Goal: Find contact information: Find contact information

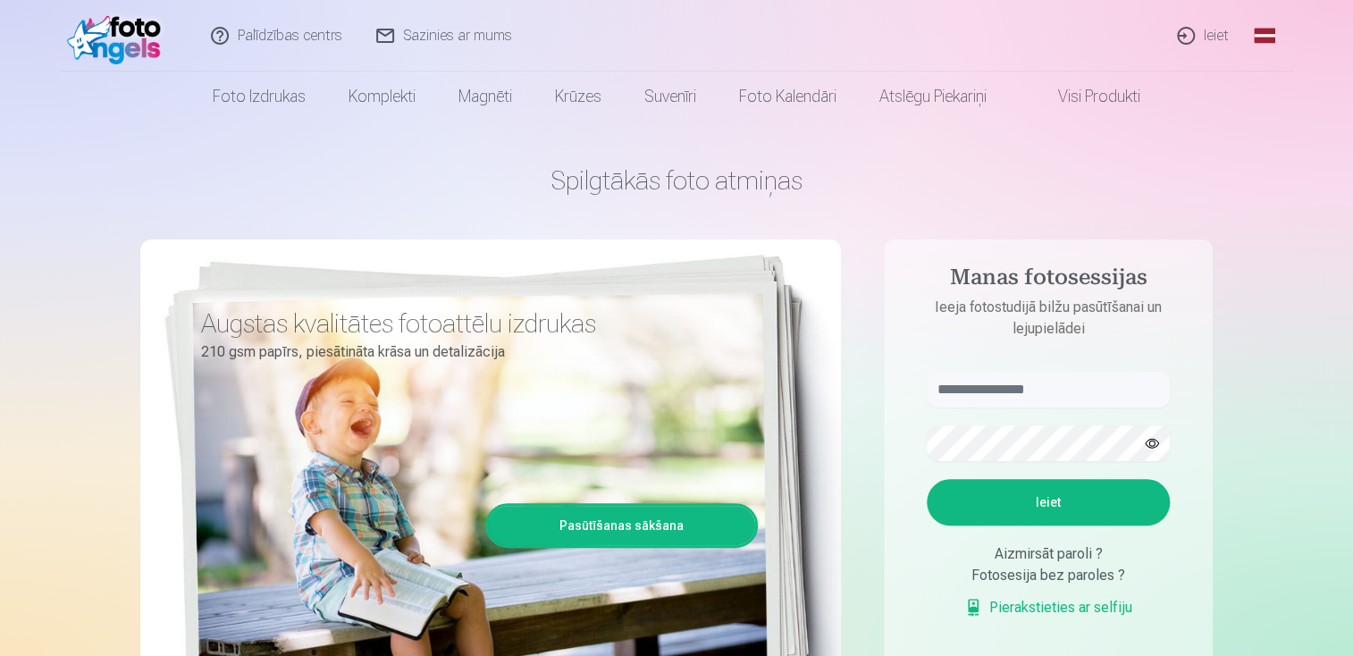
click at [1218, 37] on link "Ieiet" at bounding box center [1204, 35] width 86 height 71
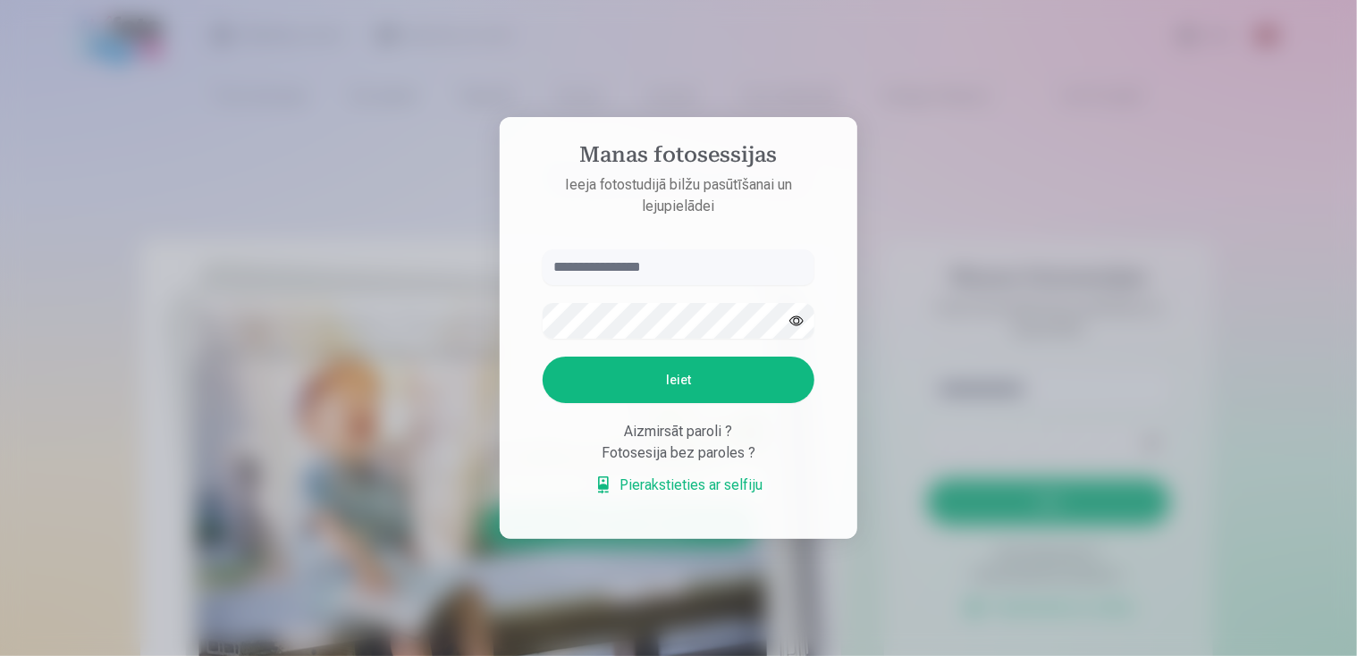
click at [645, 265] on input "text" at bounding box center [678, 267] width 272 height 36
type input "******"
click at [704, 380] on button "Ieiet" at bounding box center [678, 380] width 272 height 46
click at [799, 318] on button "button" at bounding box center [796, 321] width 34 height 34
click at [700, 397] on button "Ieiet" at bounding box center [678, 380] width 272 height 46
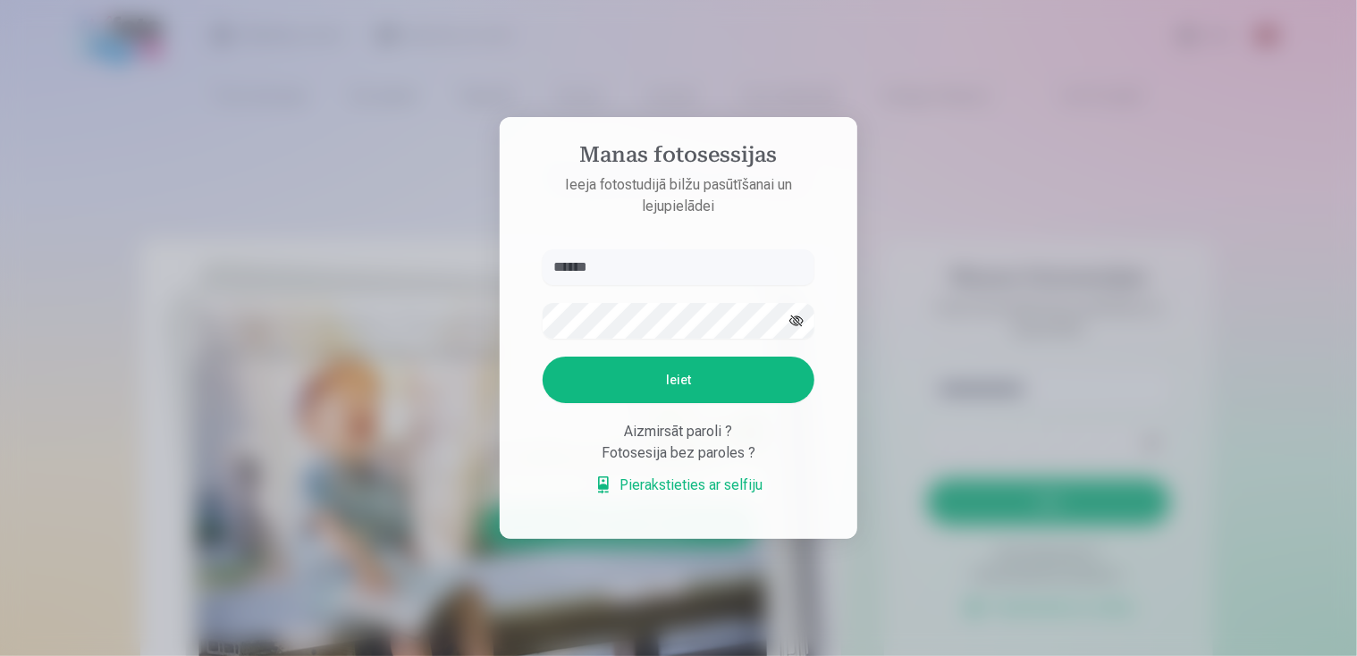
click at [672, 464] on div "Fotosesija bez paroles ?" at bounding box center [678, 452] width 272 height 21
click at [646, 442] on div "Aizmirsāt paroli ?" at bounding box center [678, 431] width 272 height 21
click at [639, 451] on div "Fotosesija bez paroles ?" at bounding box center [678, 452] width 272 height 21
click at [954, 205] on div at bounding box center [678, 328] width 1357 height 656
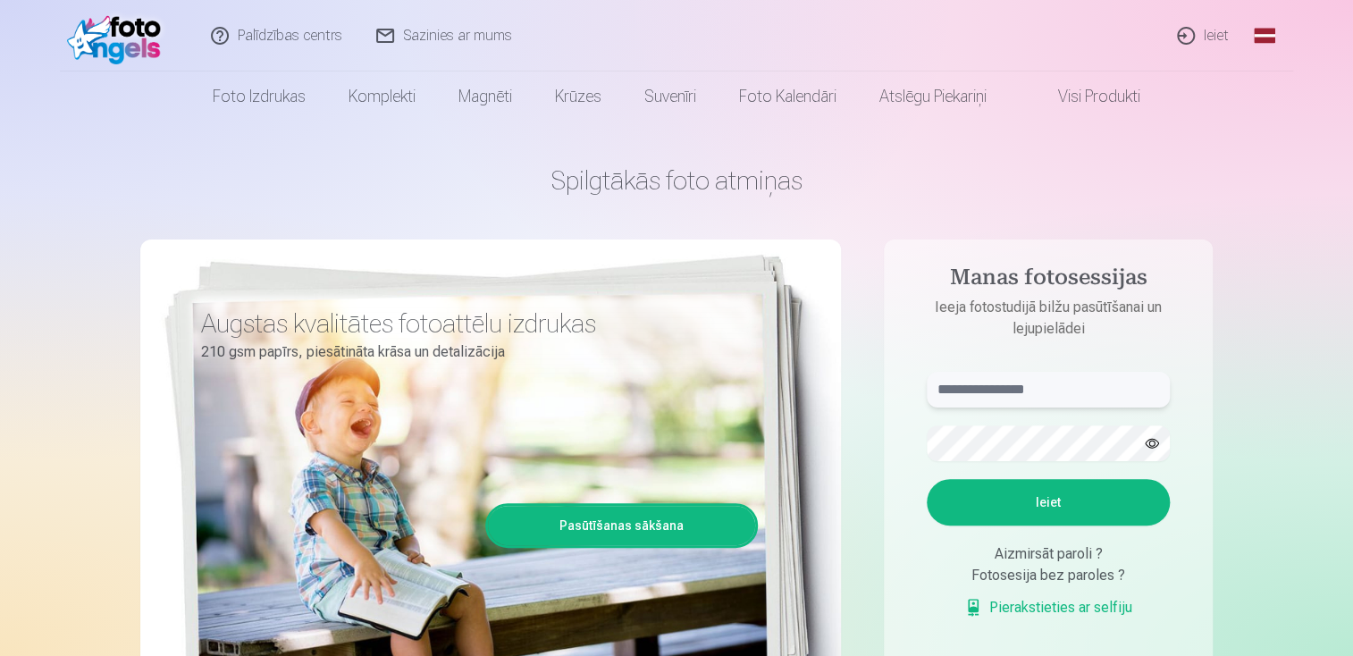
click at [1024, 391] on input "text" at bounding box center [1048, 390] width 243 height 36
type input "*****"
click at [1044, 510] on button "Ieiet" at bounding box center [1048, 502] width 243 height 46
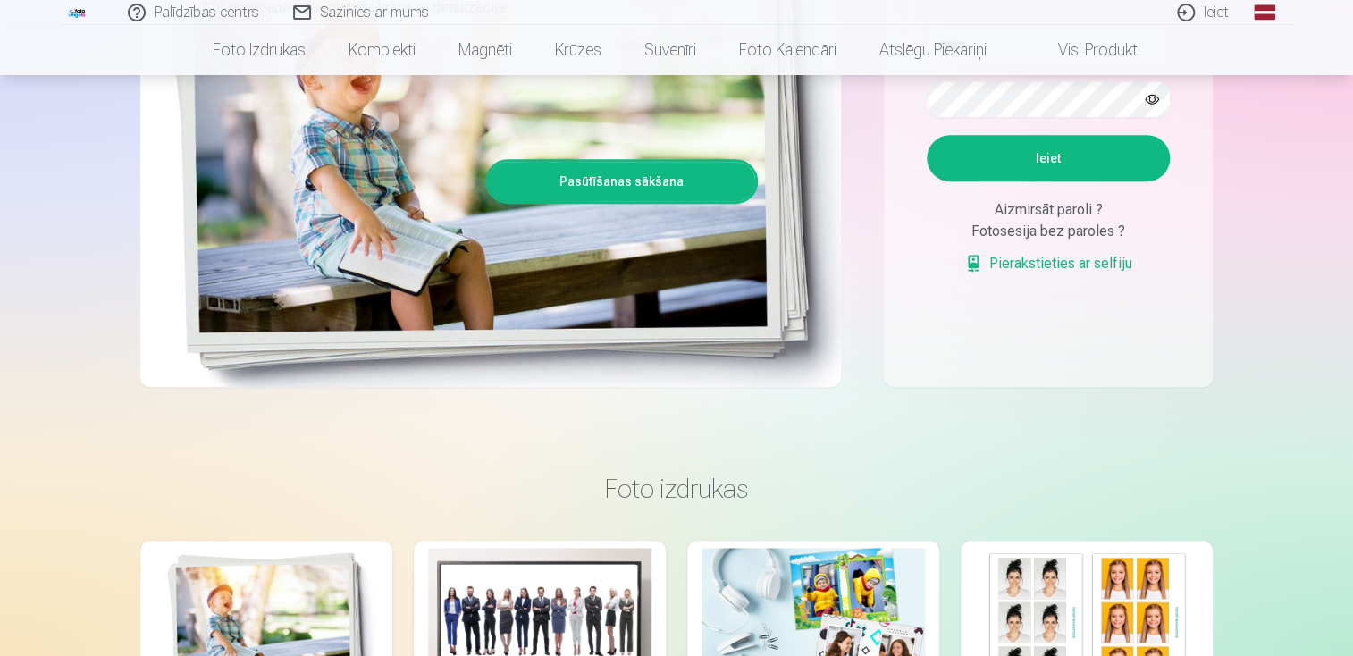
scroll to position [357, 0]
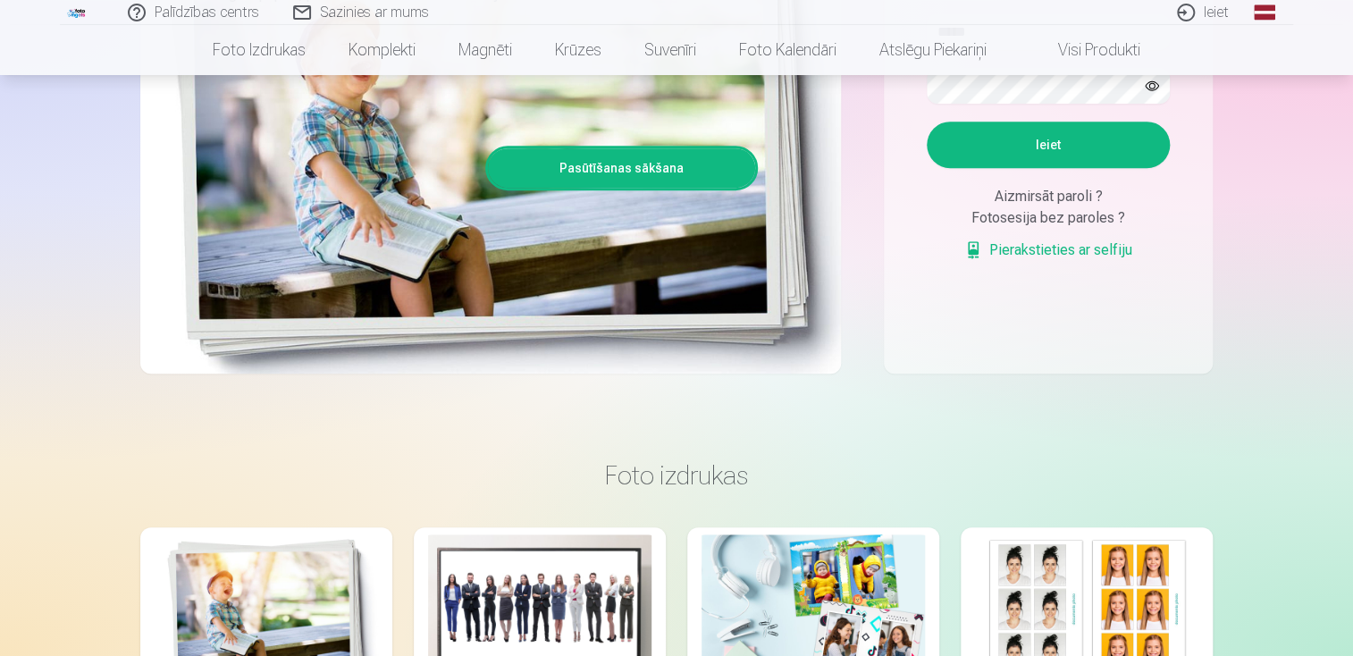
click at [1043, 207] on div "Aizmirsāt paroli ?" at bounding box center [1048, 196] width 243 height 21
click at [1058, 261] on link "Pierakstieties ar selfiju" at bounding box center [1048, 249] width 168 height 21
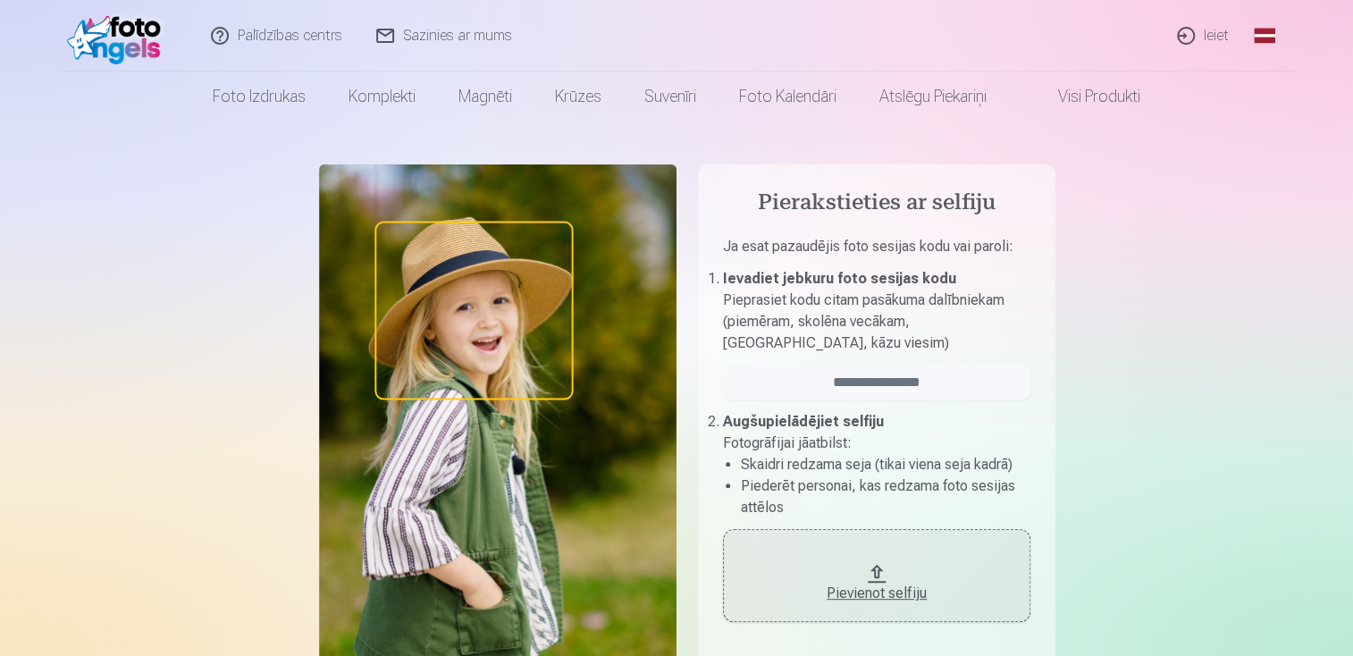
click at [139, 51] on img at bounding box center [118, 35] width 103 height 57
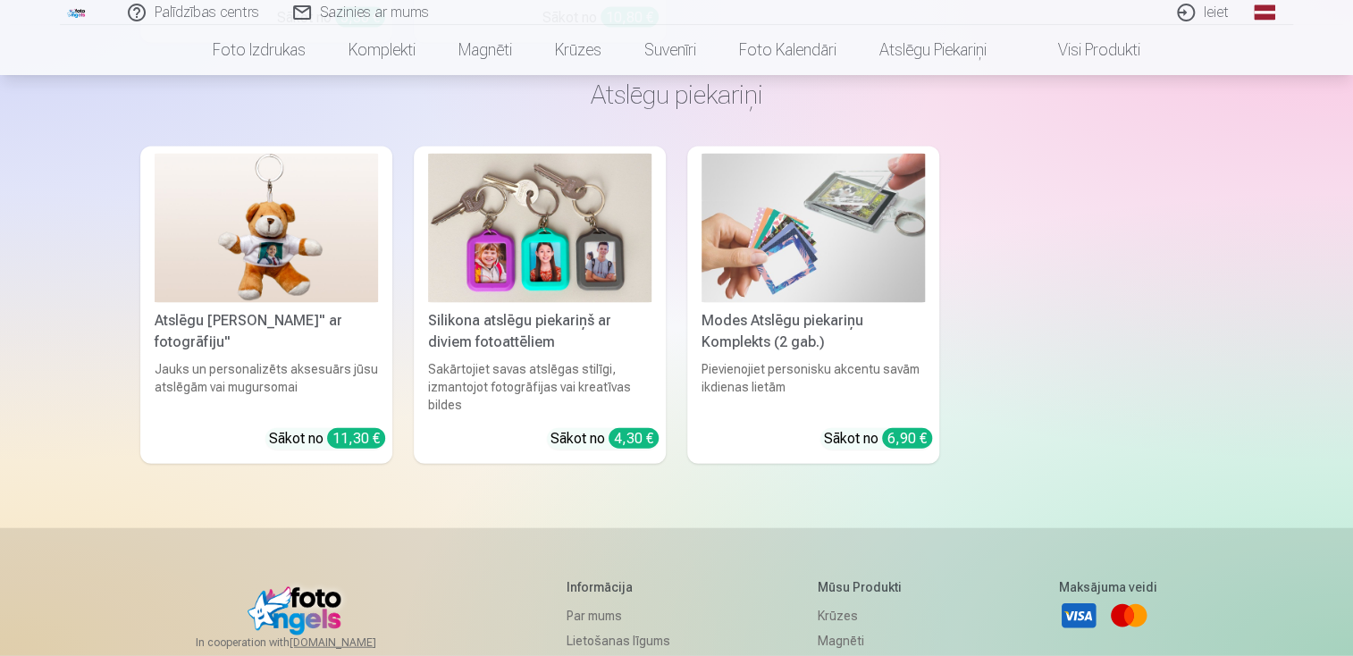
scroll to position [5437, 0]
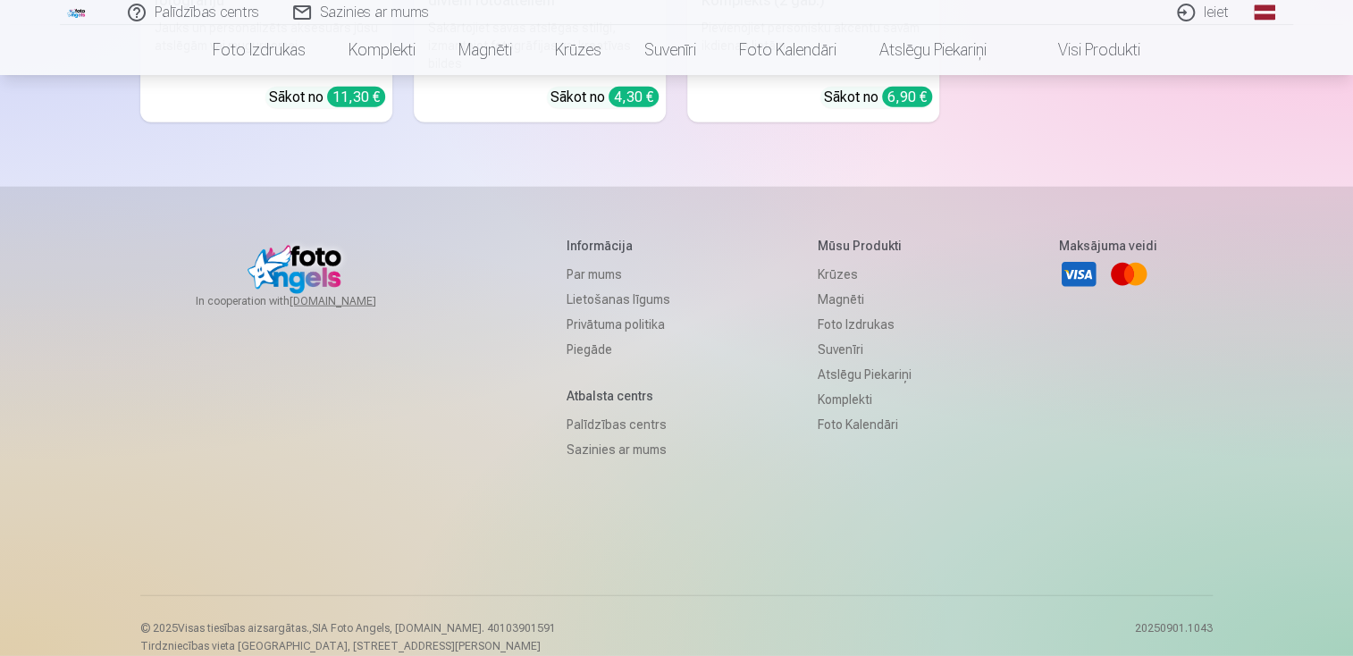
click at [583, 287] on link "Lietošanas līgums" at bounding box center [619, 299] width 104 height 25
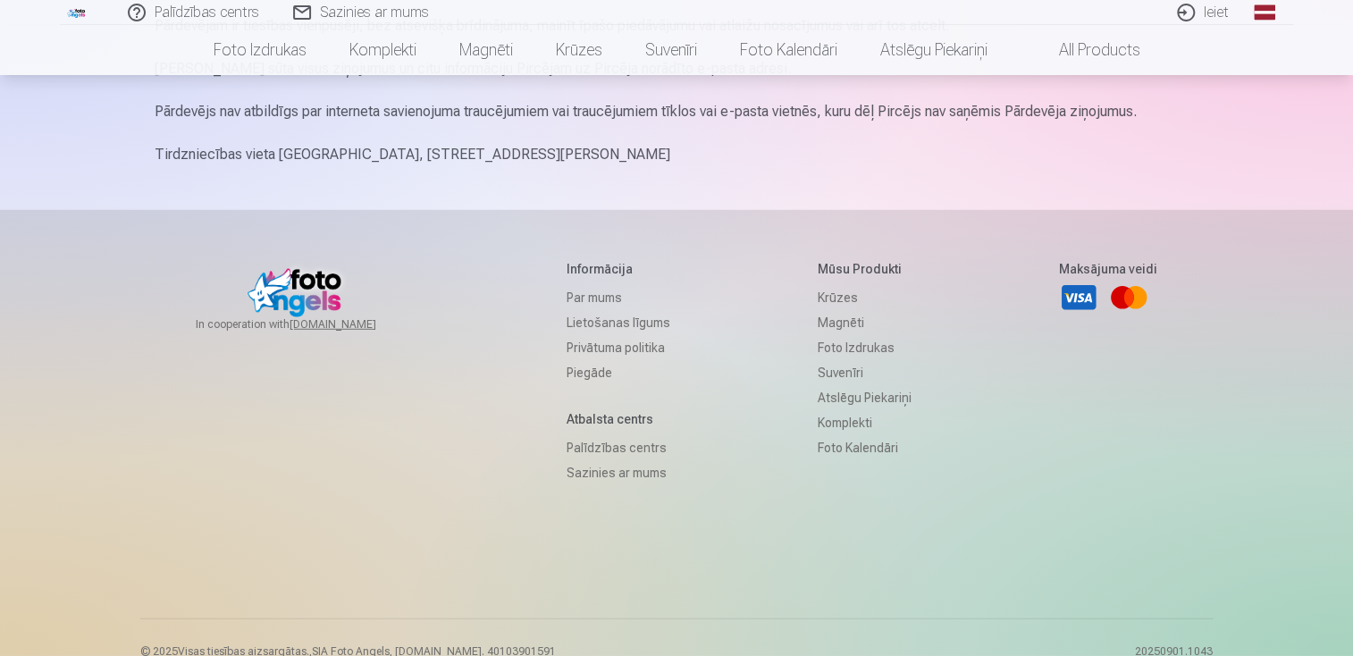
scroll to position [2323, 0]
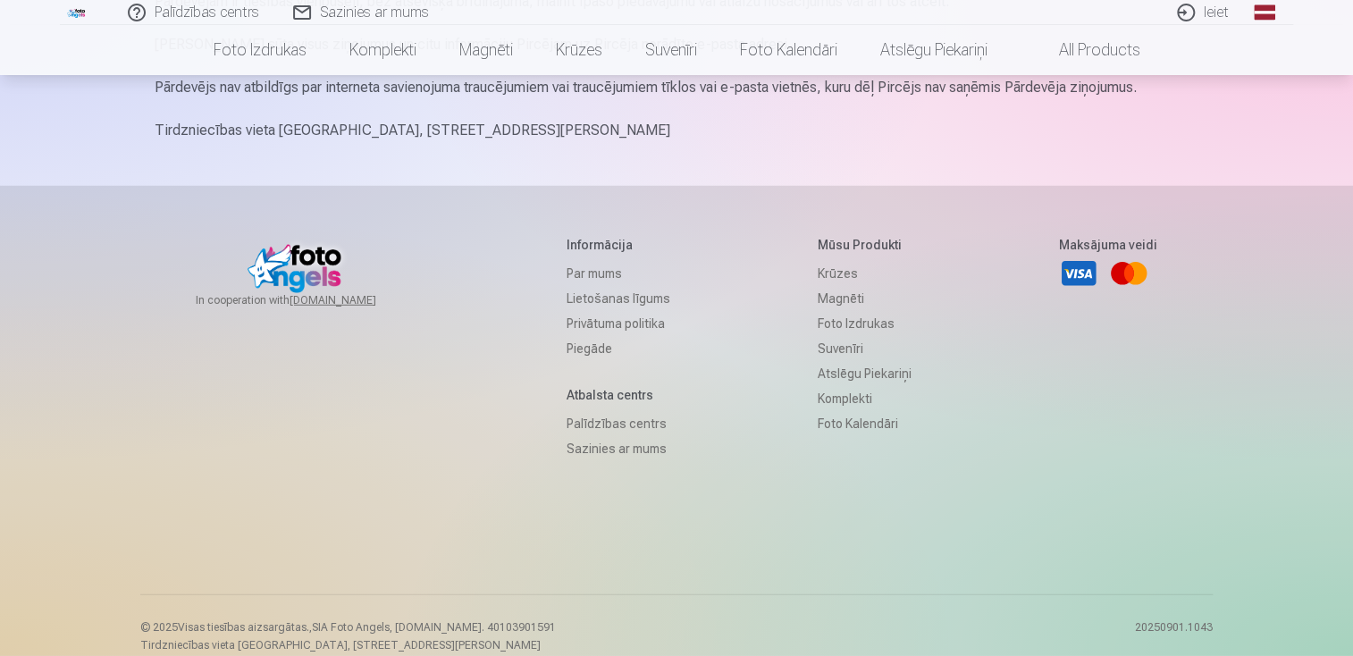
click at [617, 436] on link "Palīdzības centrs" at bounding box center [619, 423] width 104 height 25
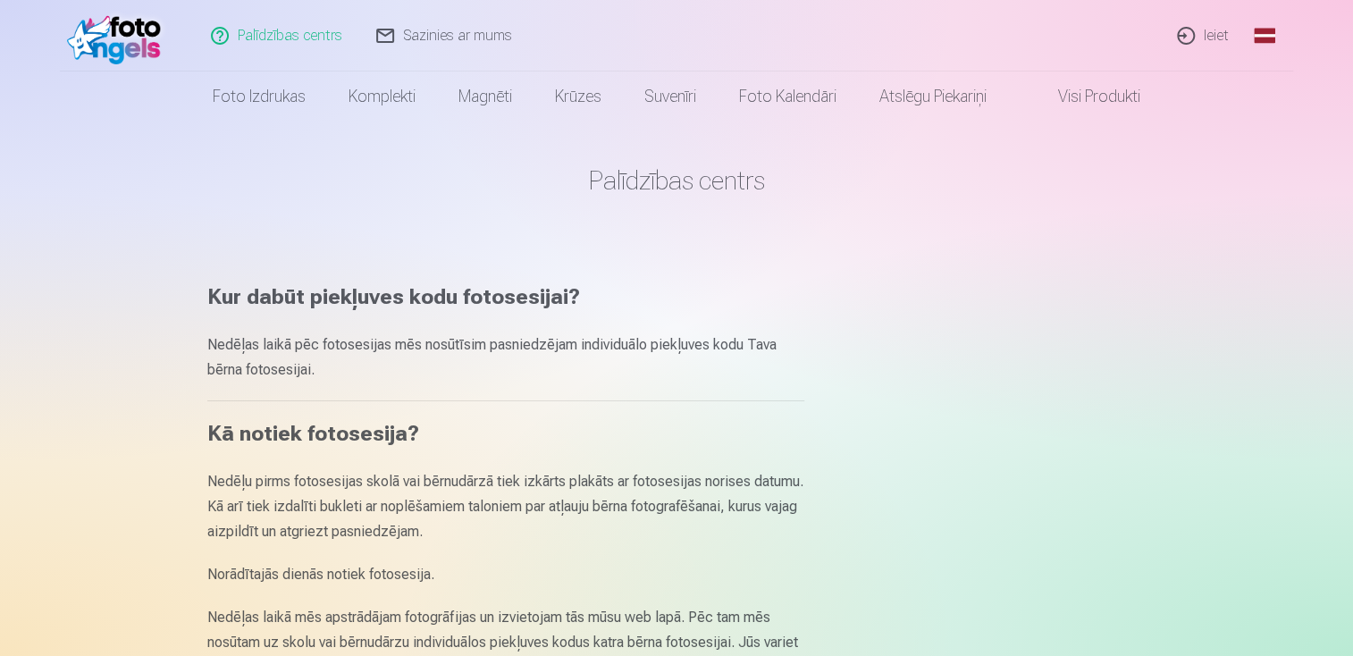
click at [1205, 36] on link "Ieiet" at bounding box center [1204, 35] width 86 height 71
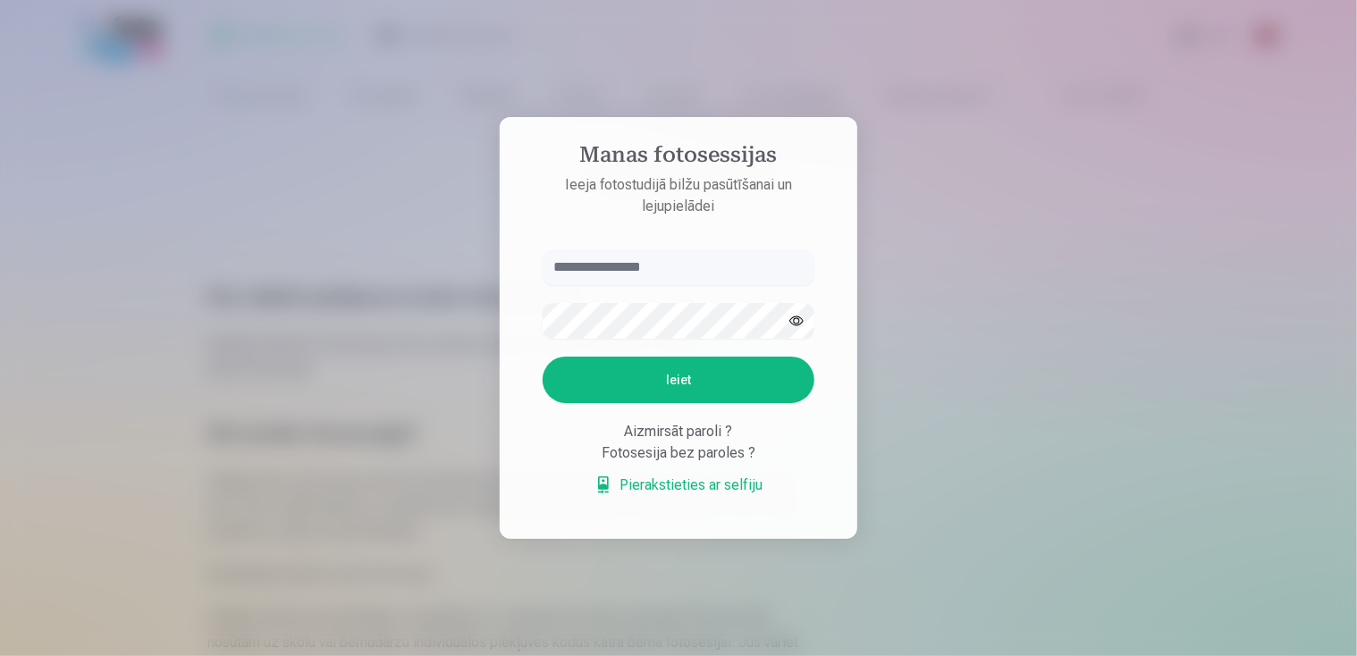
click at [566, 266] on input "text" at bounding box center [678, 267] width 272 height 36
type input "******"
click at [714, 373] on button "Ieiet" at bounding box center [678, 380] width 272 height 46
click at [629, 464] on div "Fotosesija bez paroles ?" at bounding box center [678, 452] width 272 height 21
click at [693, 497] on form "****** Kaut kas ir noticis nepareizi. Mēģiniet vēlreiz. Ieiet Aizmirsāt paroli …" at bounding box center [678, 381] width 307 height 265
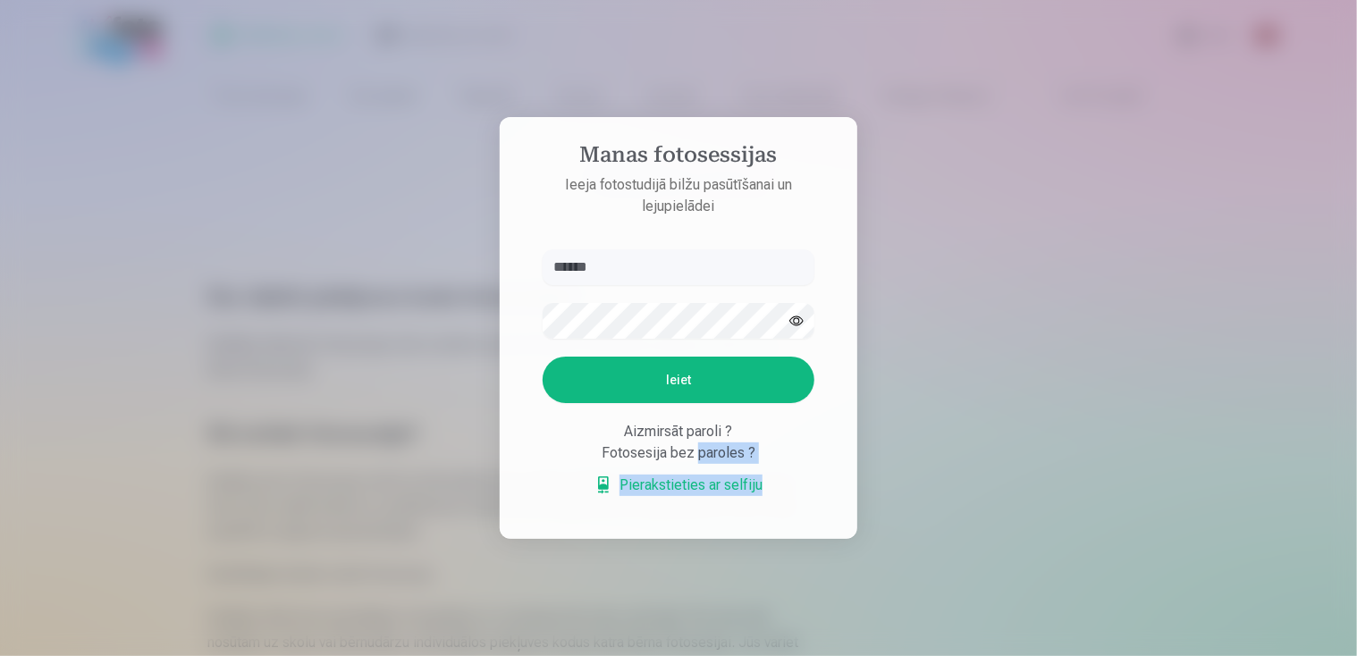
click at [678, 486] on link "Pierakstieties ar selfiju" at bounding box center [678, 485] width 168 height 21
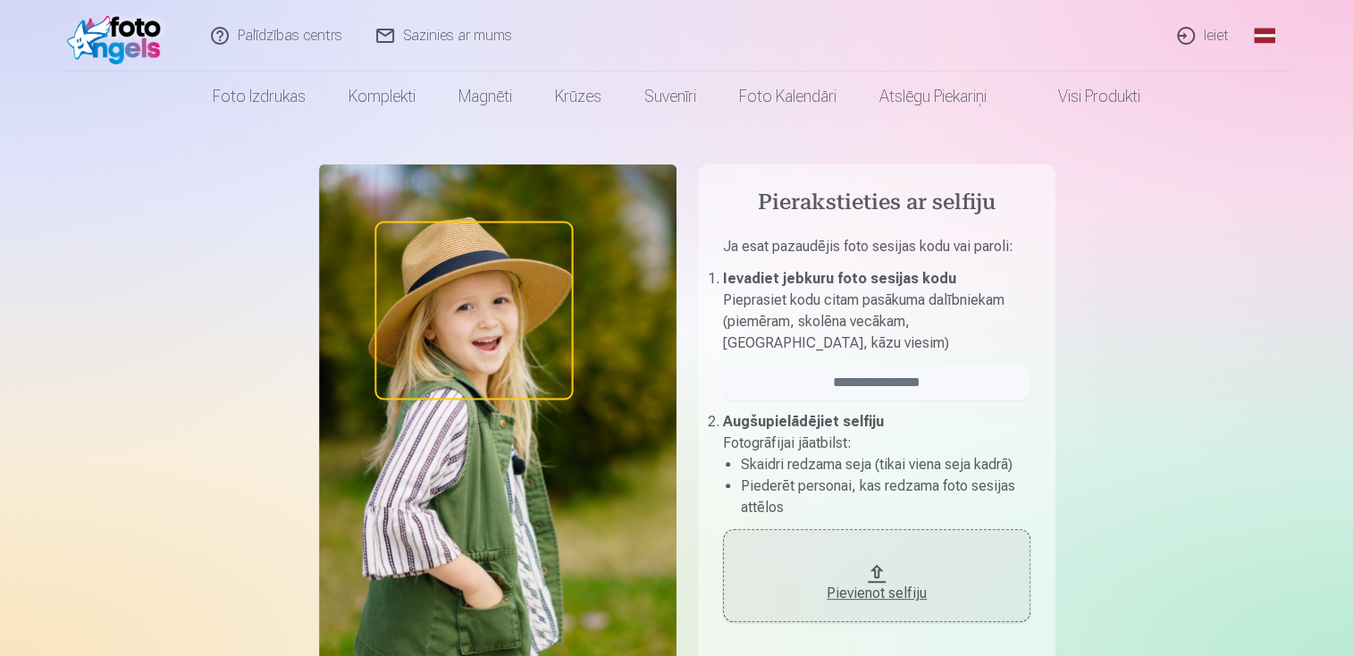
click at [1105, 105] on link "Visi produkti" at bounding box center [1085, 96] width 154 height 50
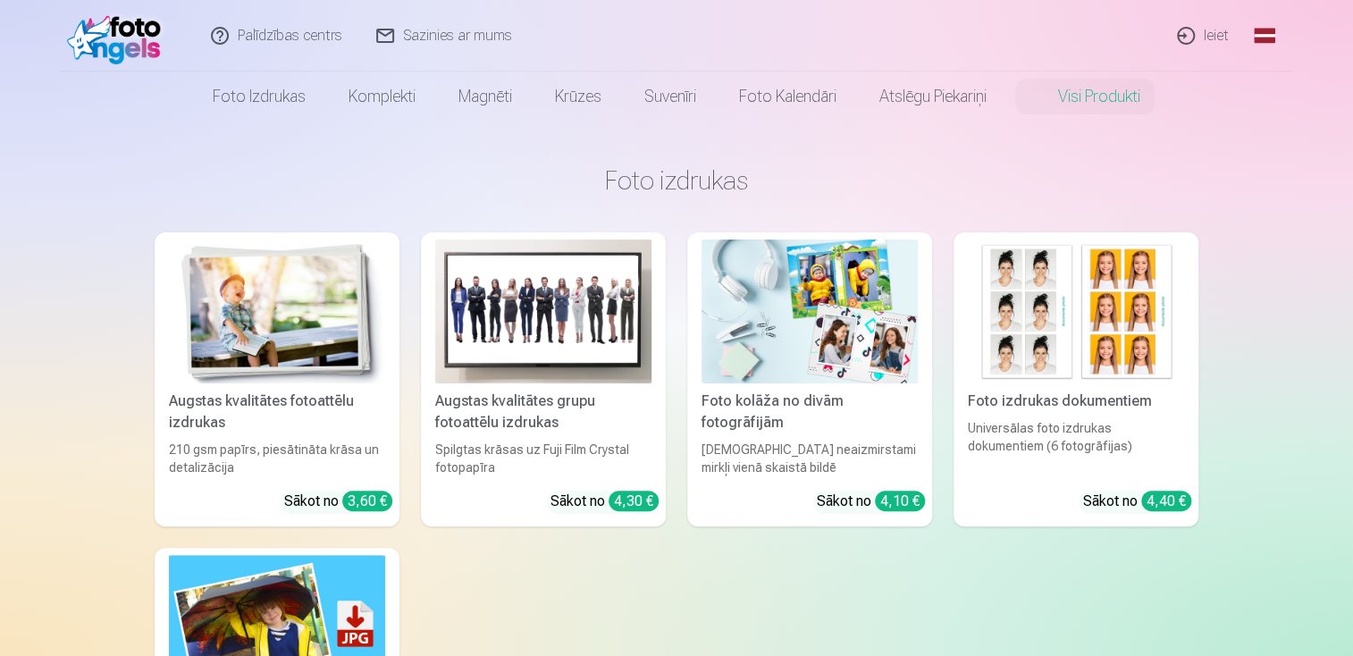
click at [282, 37] on link "Palīdzības centrs" at bounding box center [277, 35] width 165 height 71
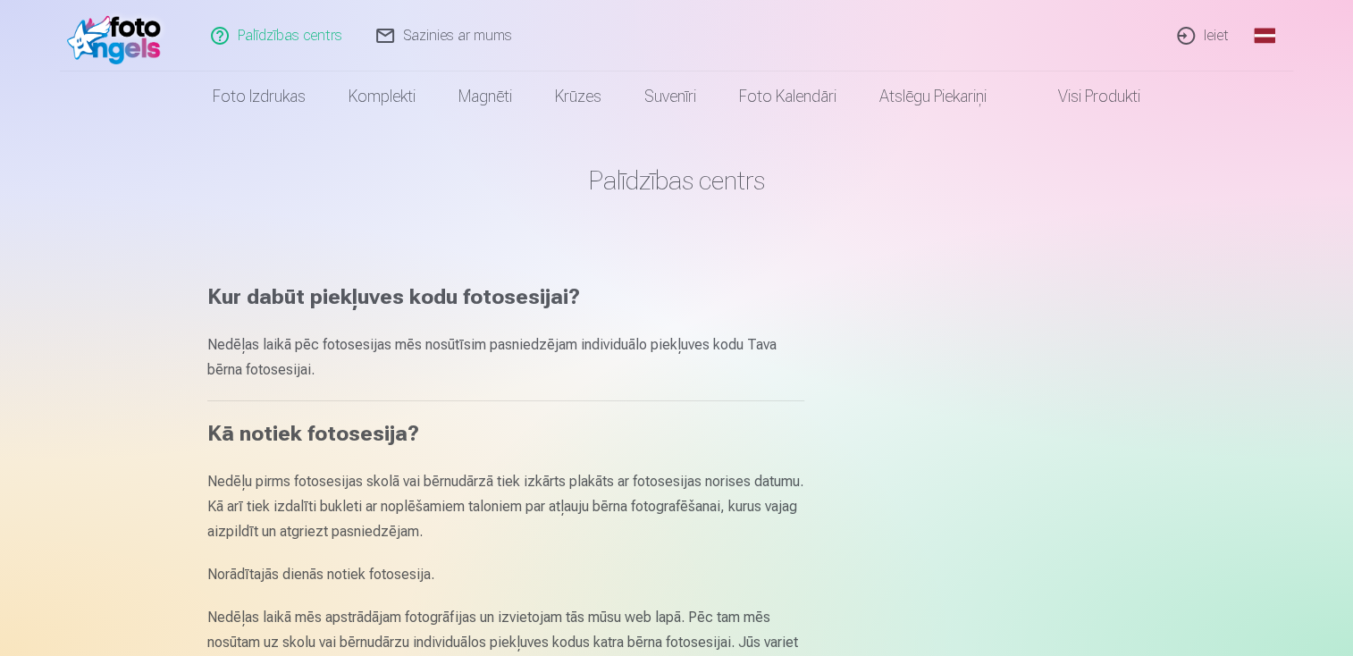
click at [1256, 46] on link "Global" at bounding box center [1265, 35] width 36 height 71
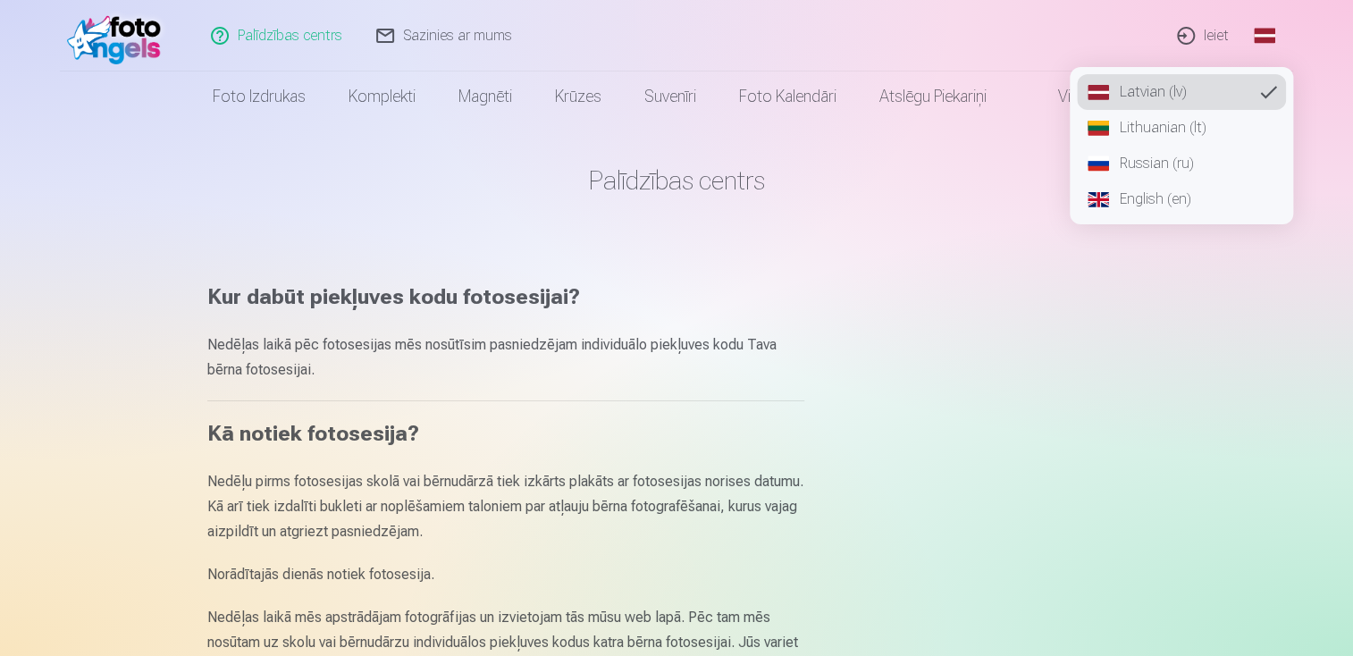
click at [1146, 166] on link "Russian (ru)" at bounding box center [1181, 164] width 209 height 36
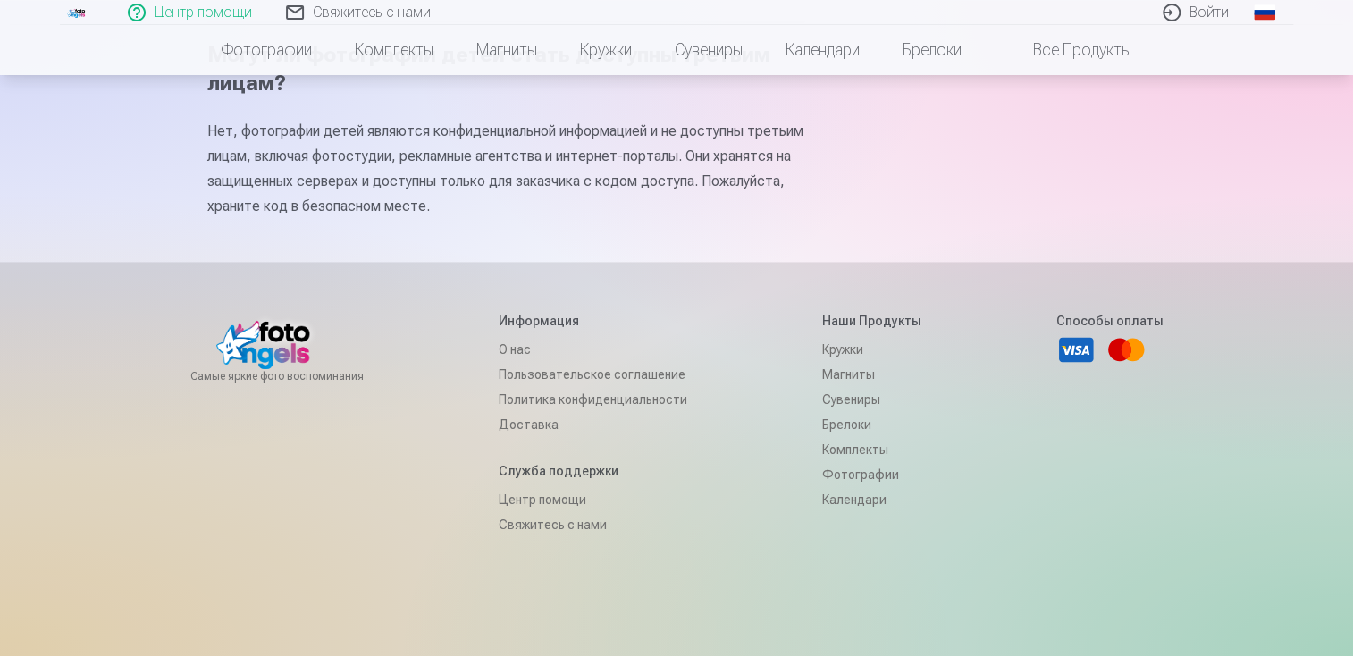
scroll to position [1162, 0]
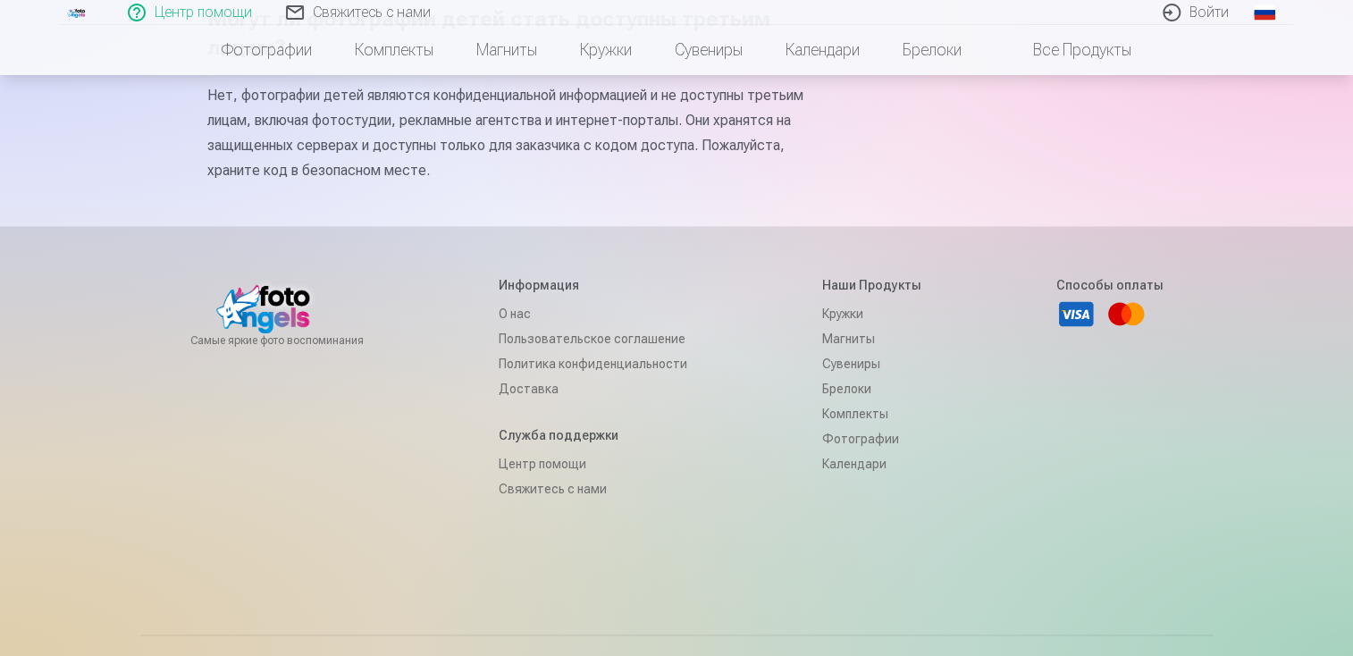
click at [508, 501] on link "Свяжитесь с нами" at bounding box center [593, 488] width 189 height 25
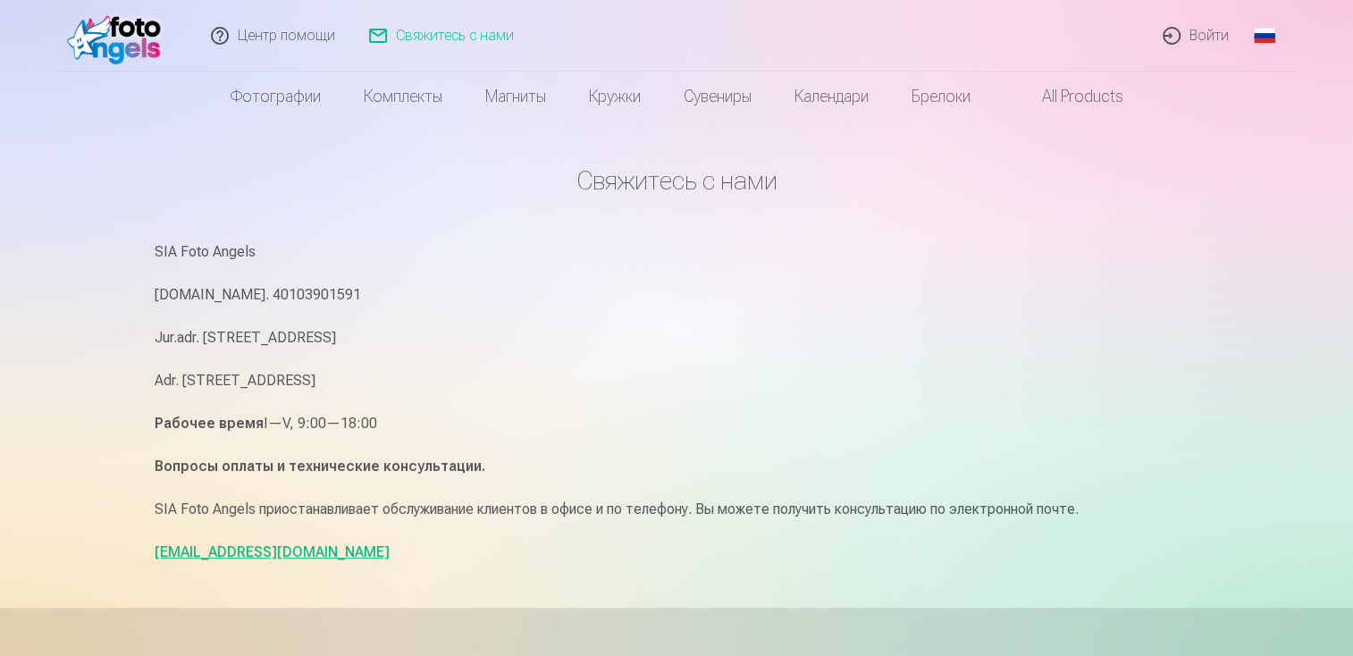
click at [181, 552] on link "info@fotoangels.lv" at bounding box center [272, 551] width 235 height 17
click at [214, 553] on link "[EMAIL_ADDRESS][DOMAIN_NAME]" at bounding box center [272, 551] width 235 height 17
click at [1242, 444] on div "Центр помощи Свяжитесь с нами Войти Global Latvian (lv) Lithuanian (lt) Russian…" at bounding box center [676, 549] width 1353 height 1099
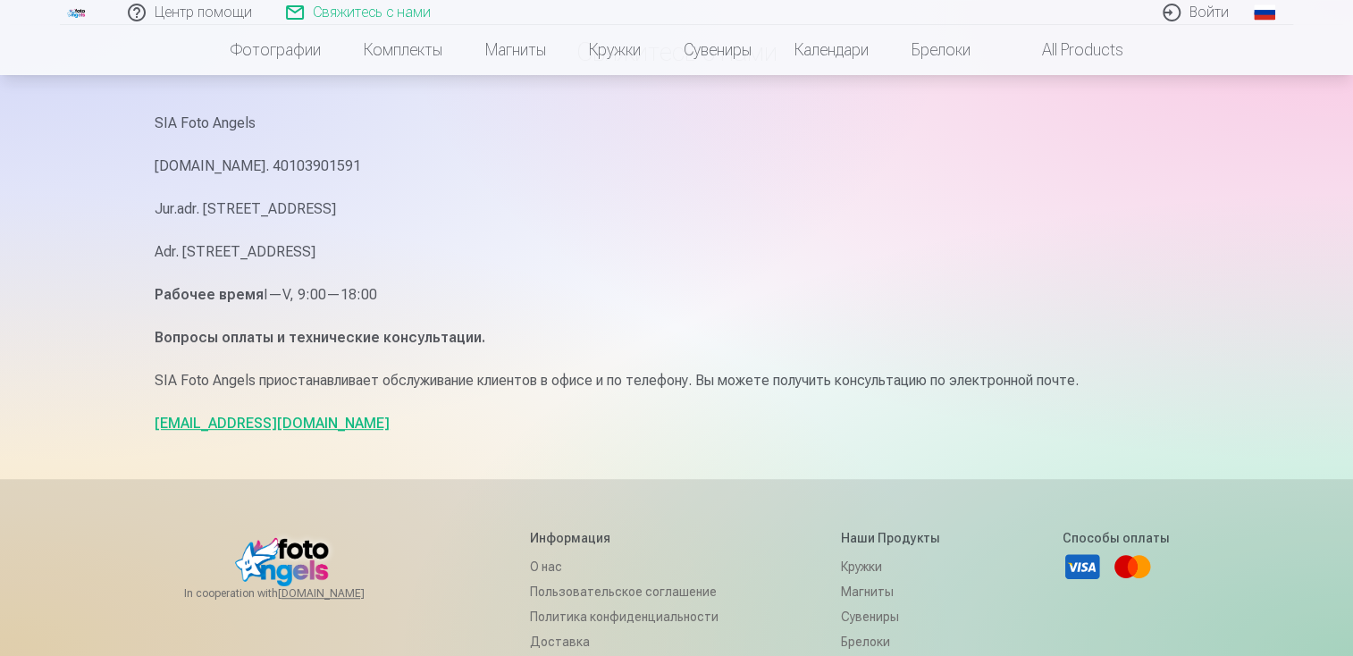
scroll to position [86, 0]
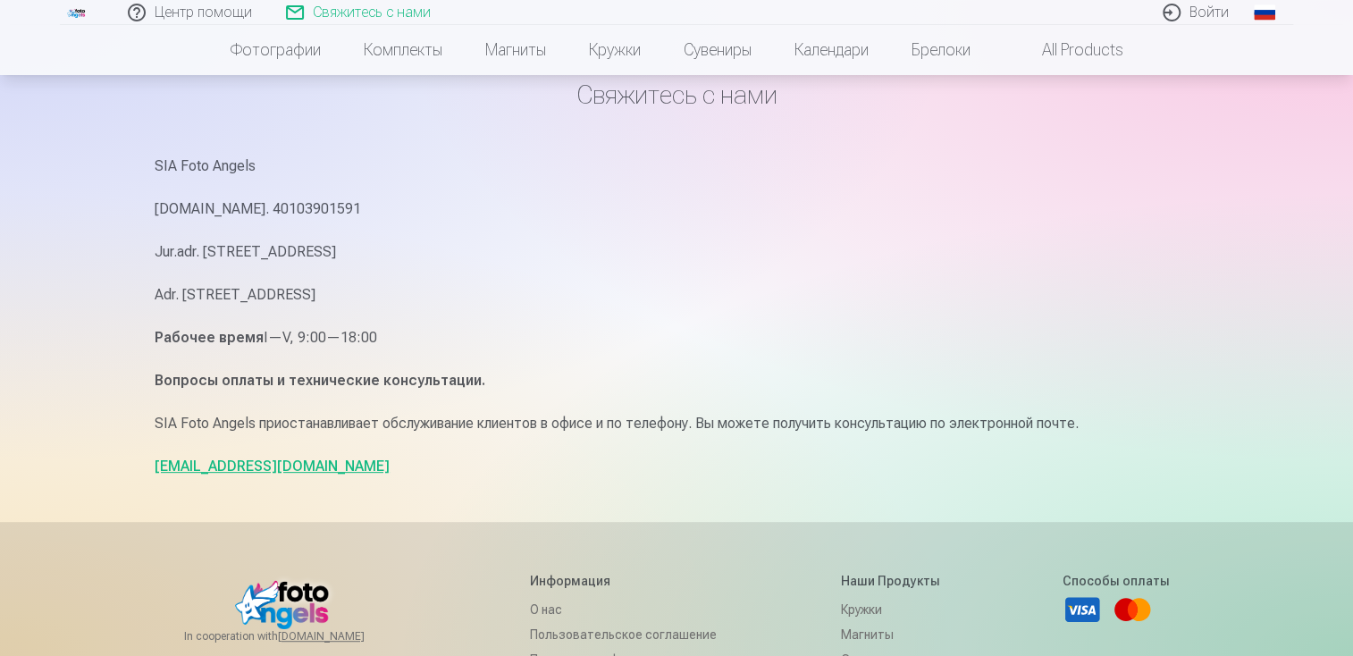
click at [375, 14] on link "Свяжитесь с нами" at bounding box center [359, 12] width 179 height 25
